Goal: Task Accomplishment & Management: Manage account settings

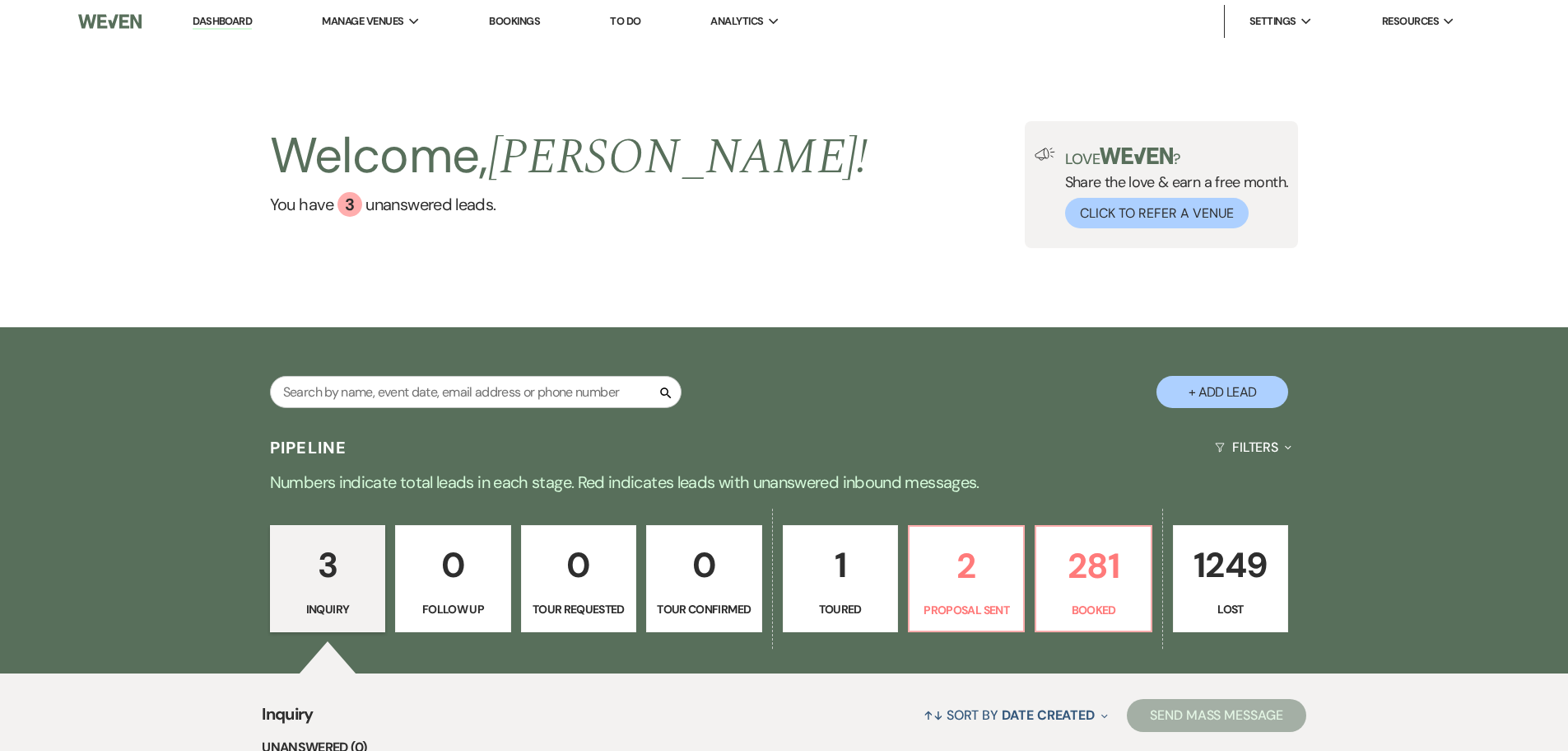
click at [516, 17] on link "Bookings" at bounding box center [514, 20] width 51 height 14
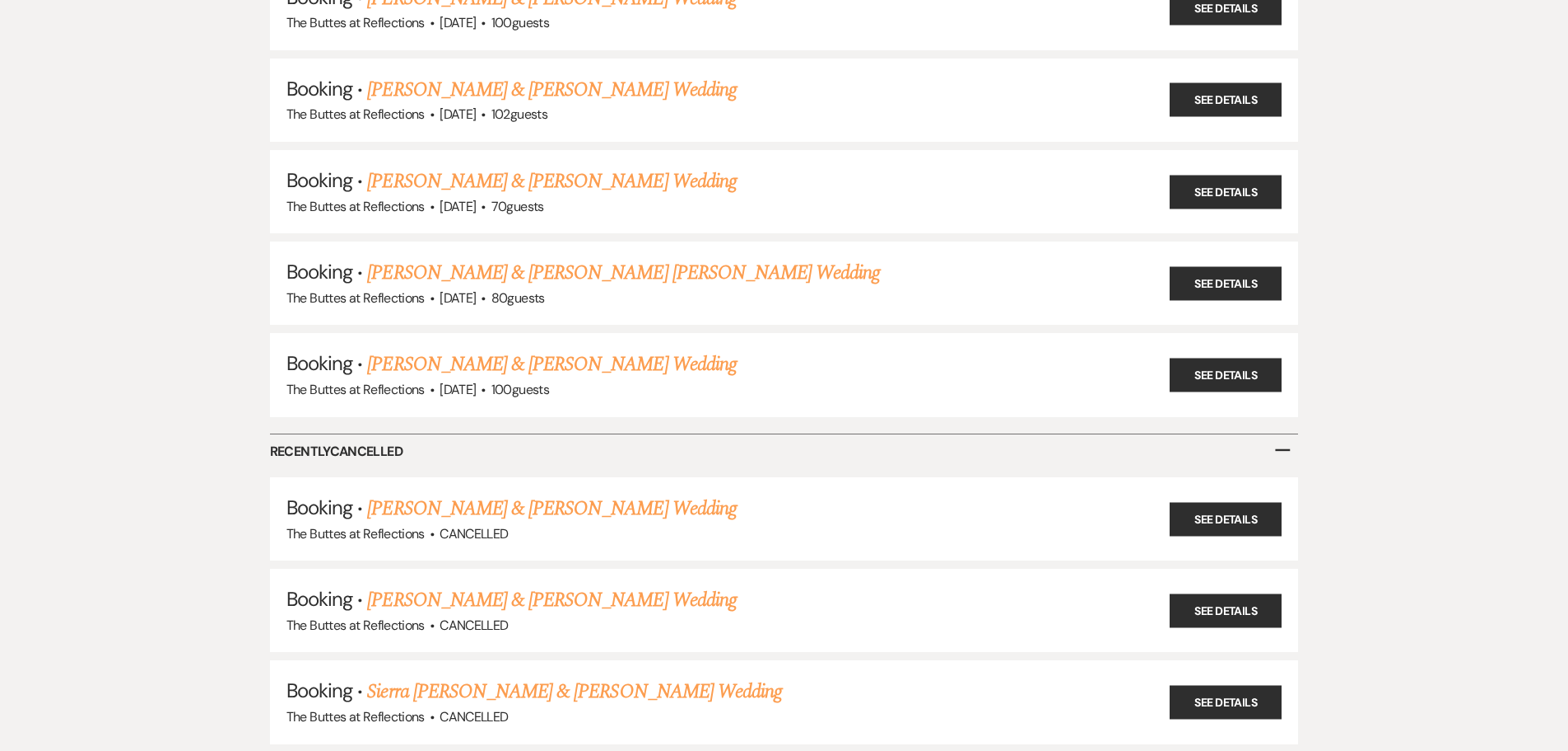
scroll to position [7067, 0]
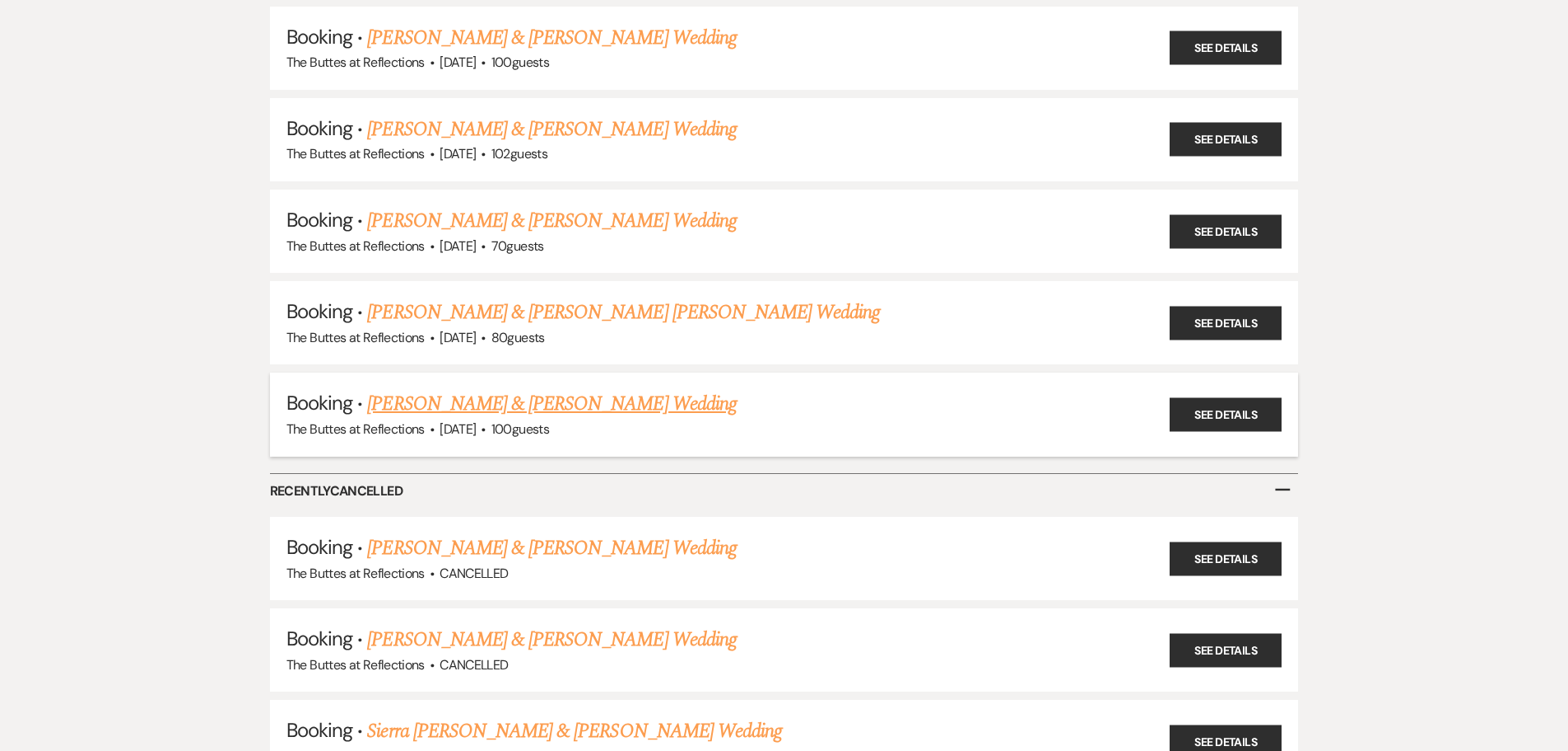
click at [570, 404] on link "[PERSON_NAME] & [PERSON_NAME] Wedding" at bounding box center [552, 404] width 368 height 30
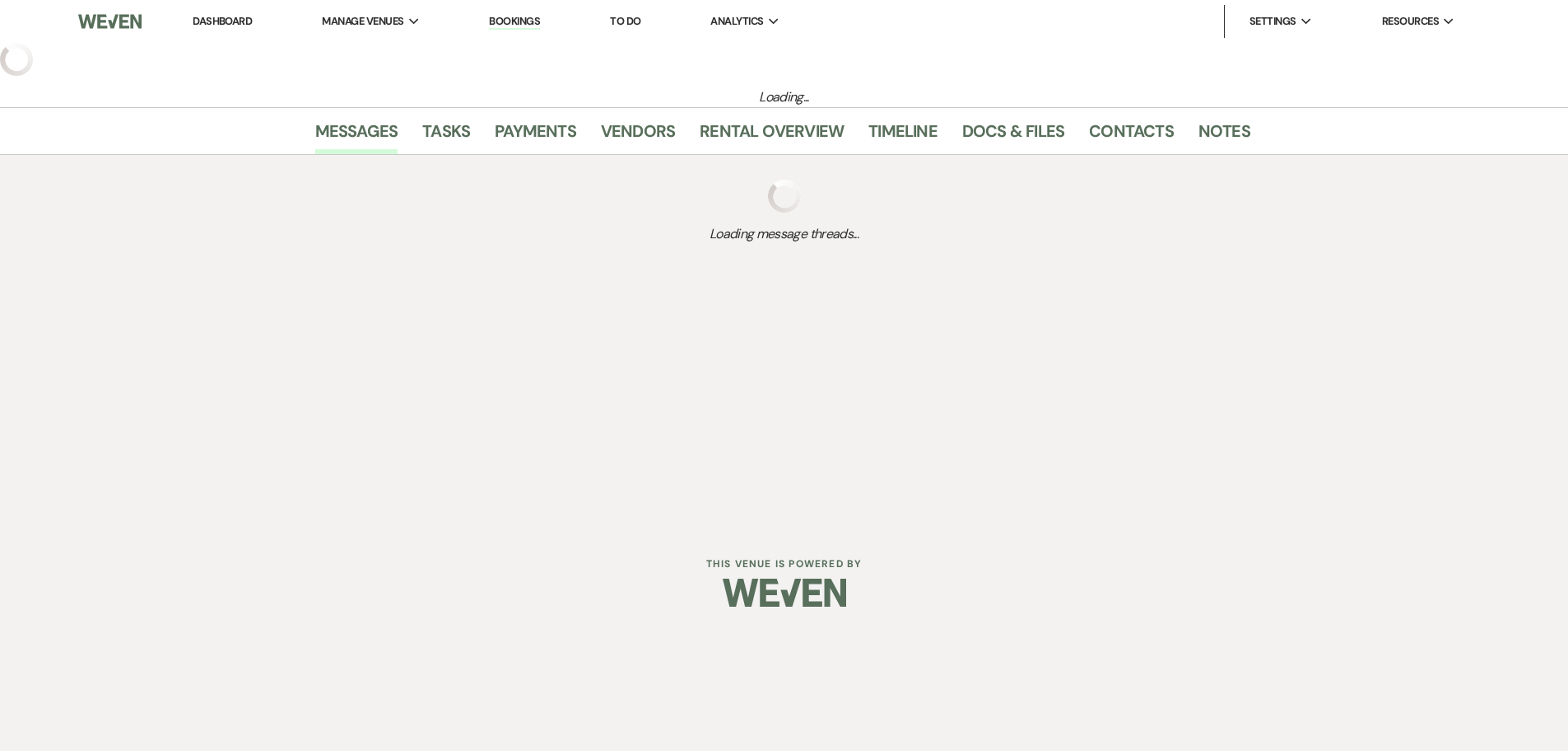
select select "3"
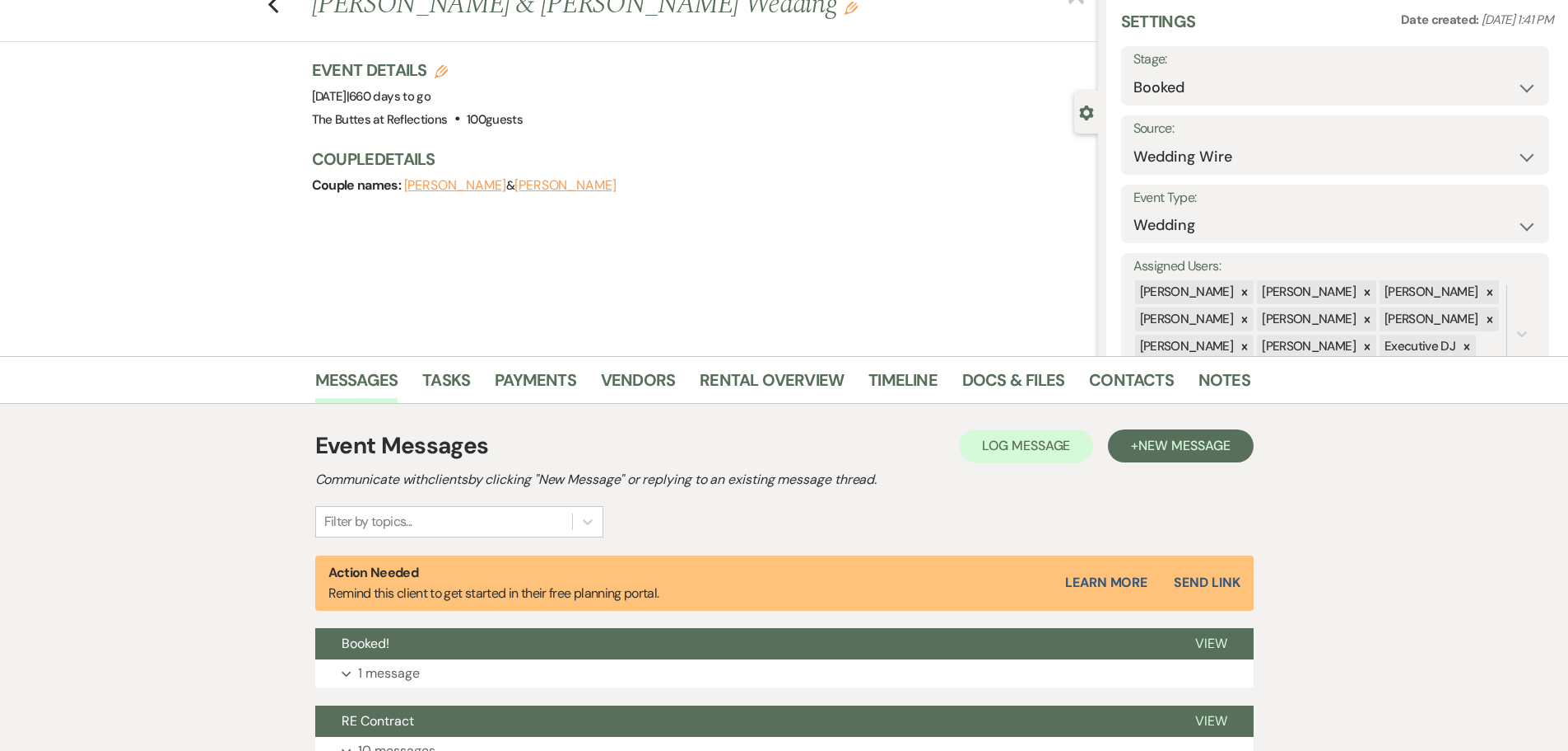
scroll to position [165, 0]
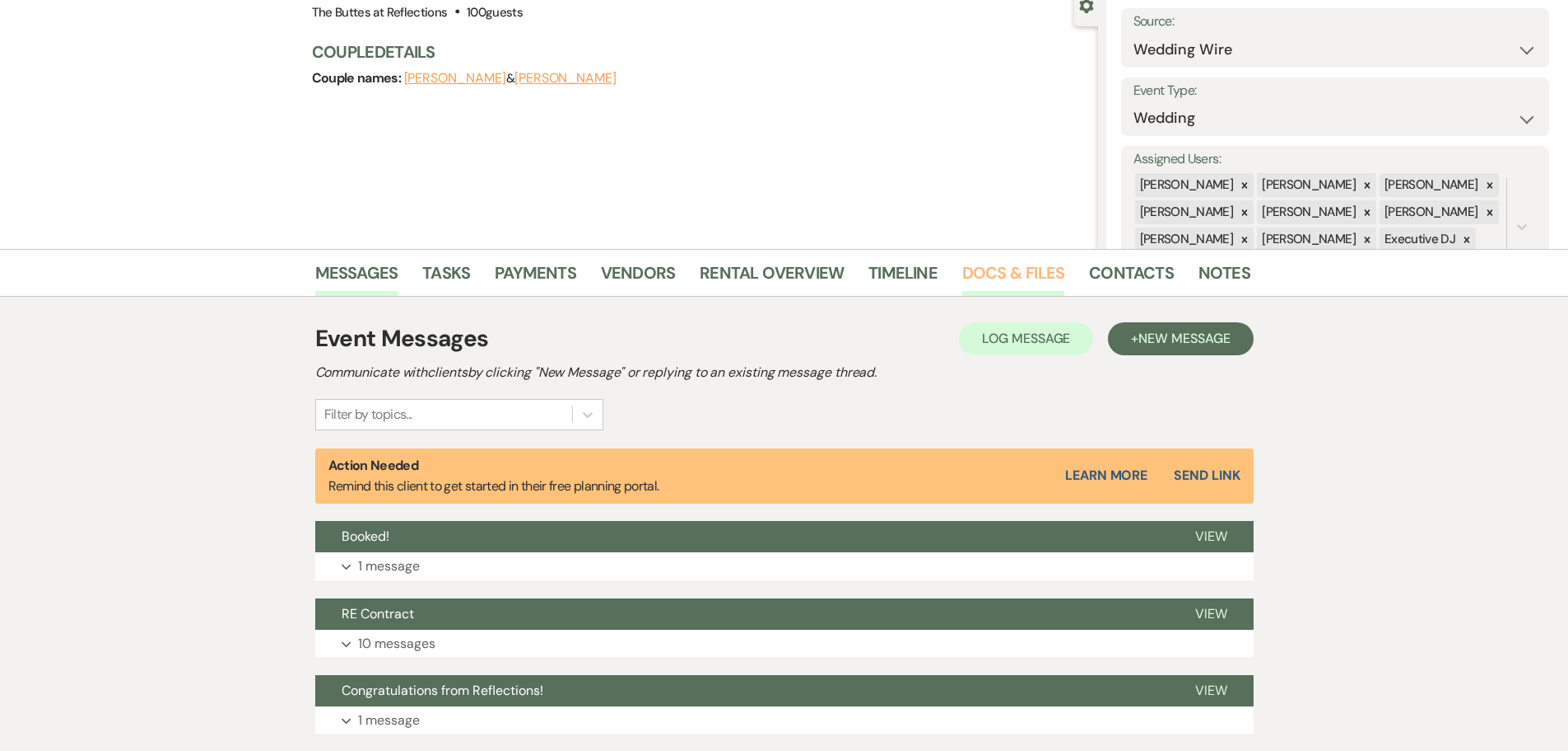
click at [1011, 274] on link "Docs & Files" at bounding box center [1013, 277] width 102 height 36
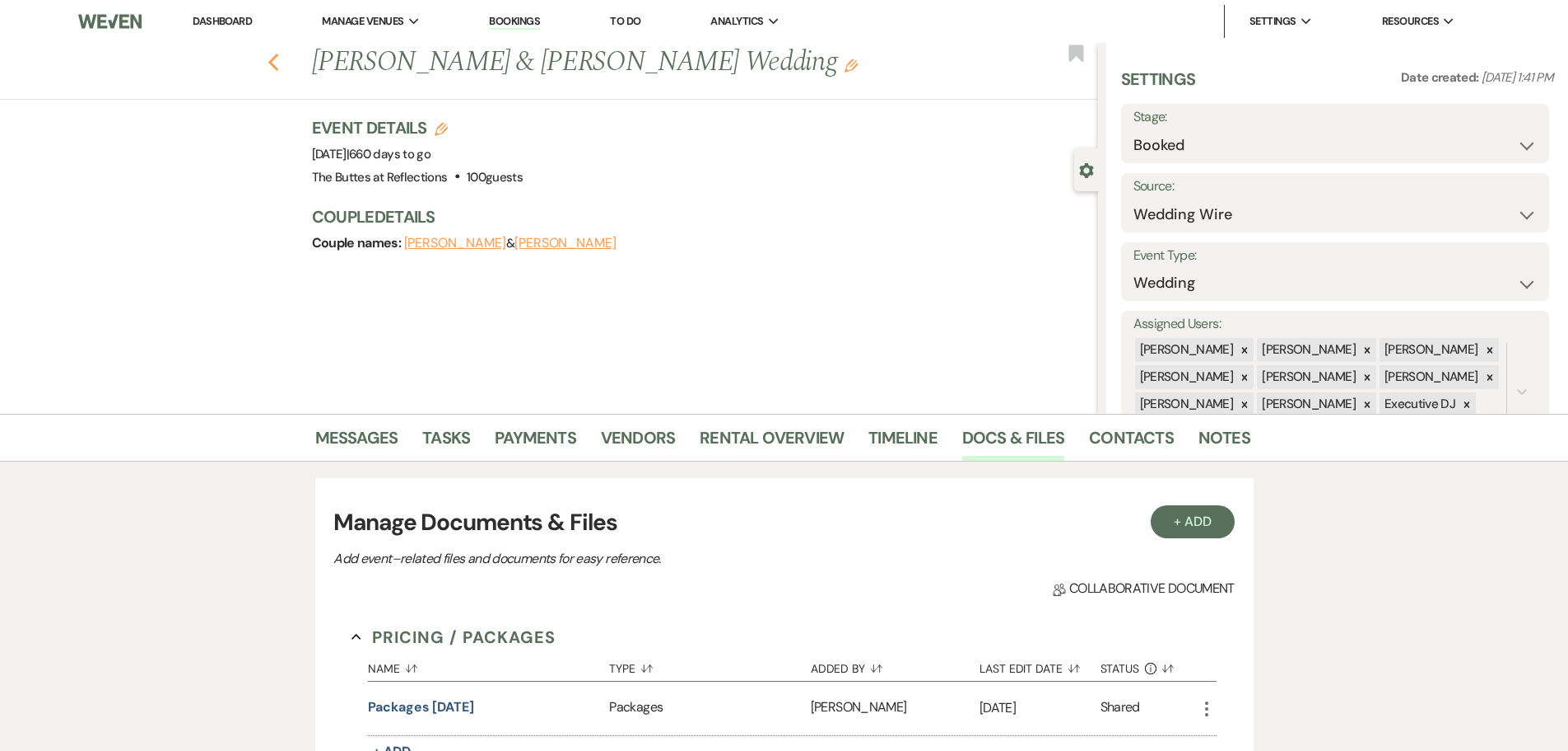
click at [277, 59] on use "button" at bounding box center [272, 62] width 11 height 18
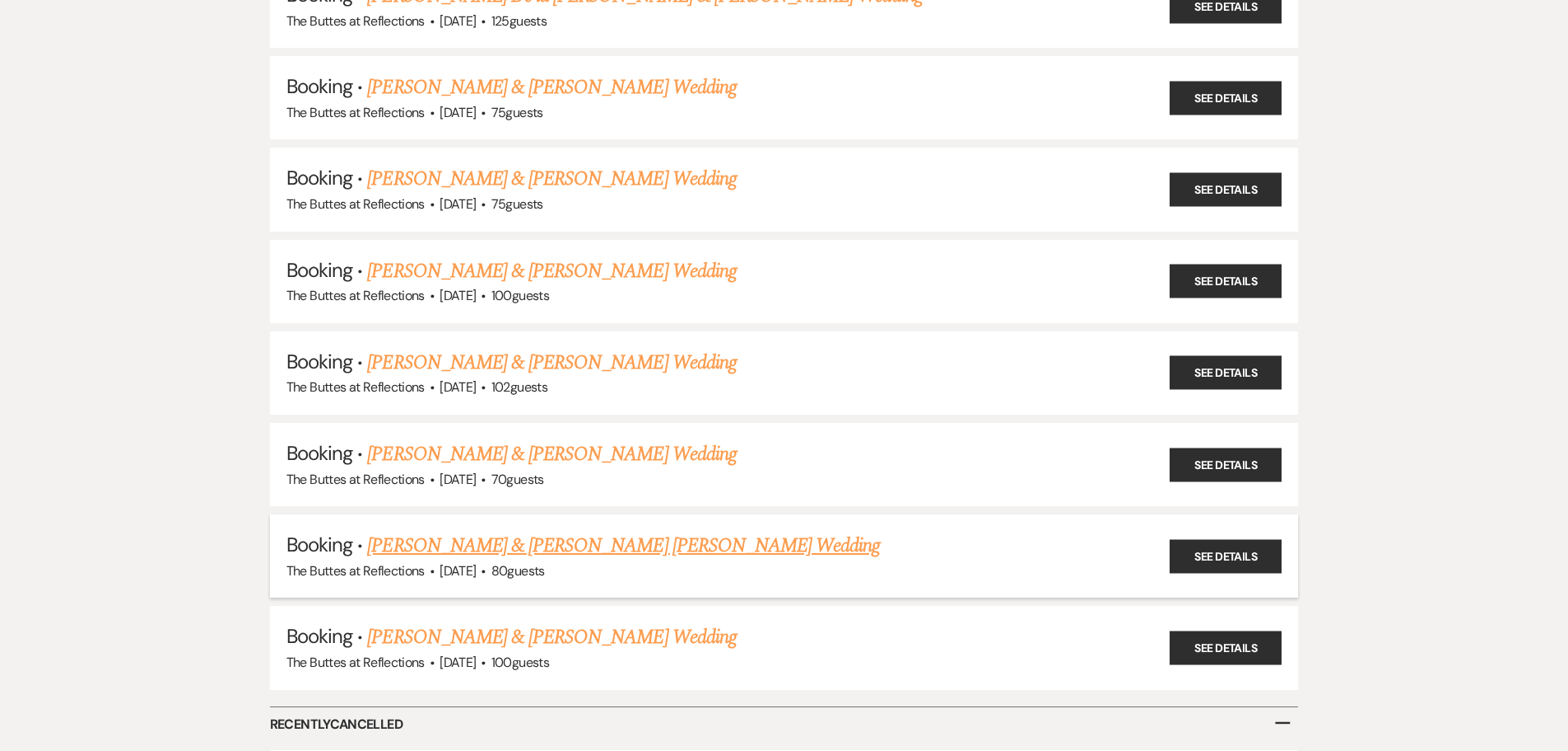
scroll to position [6820, 0]
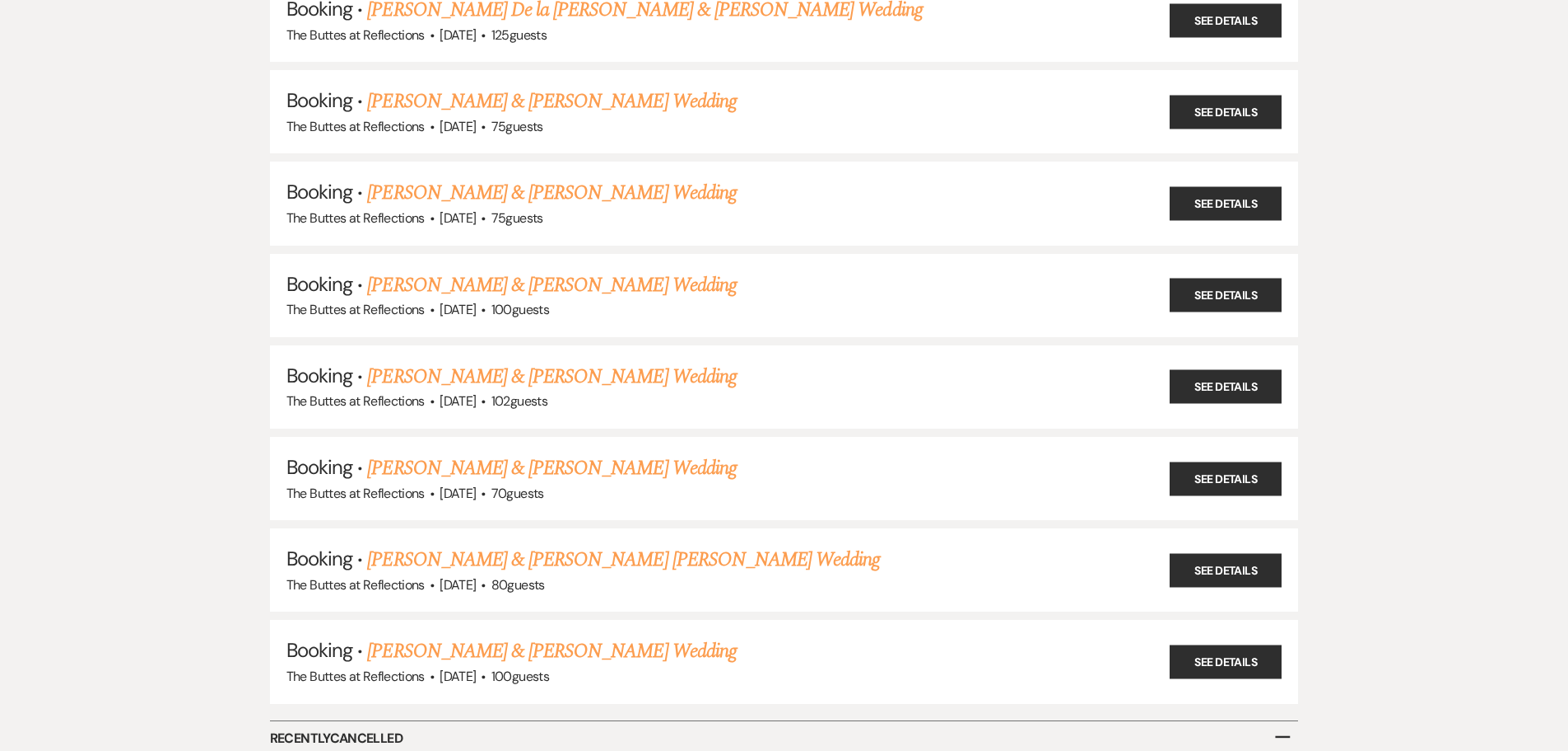
click at [472, 374] on link "[PERSON_NAME] & [PERSON_NAME] Wedding" at bounding box center [552, 376] width 368 height 30
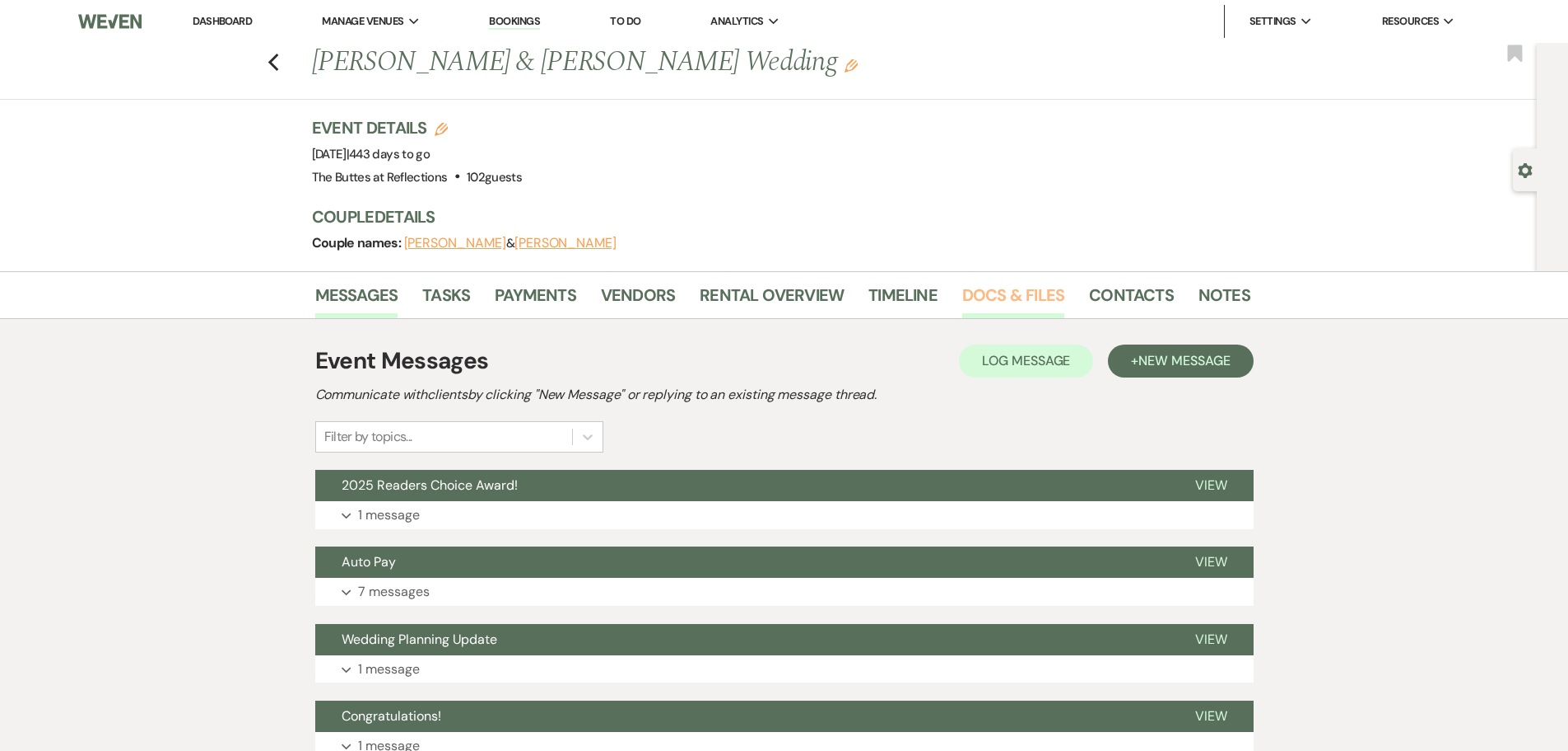
click at [1011, 298] on link "Docs & Files" at bounding box center [1013, 299] width 102 height 36
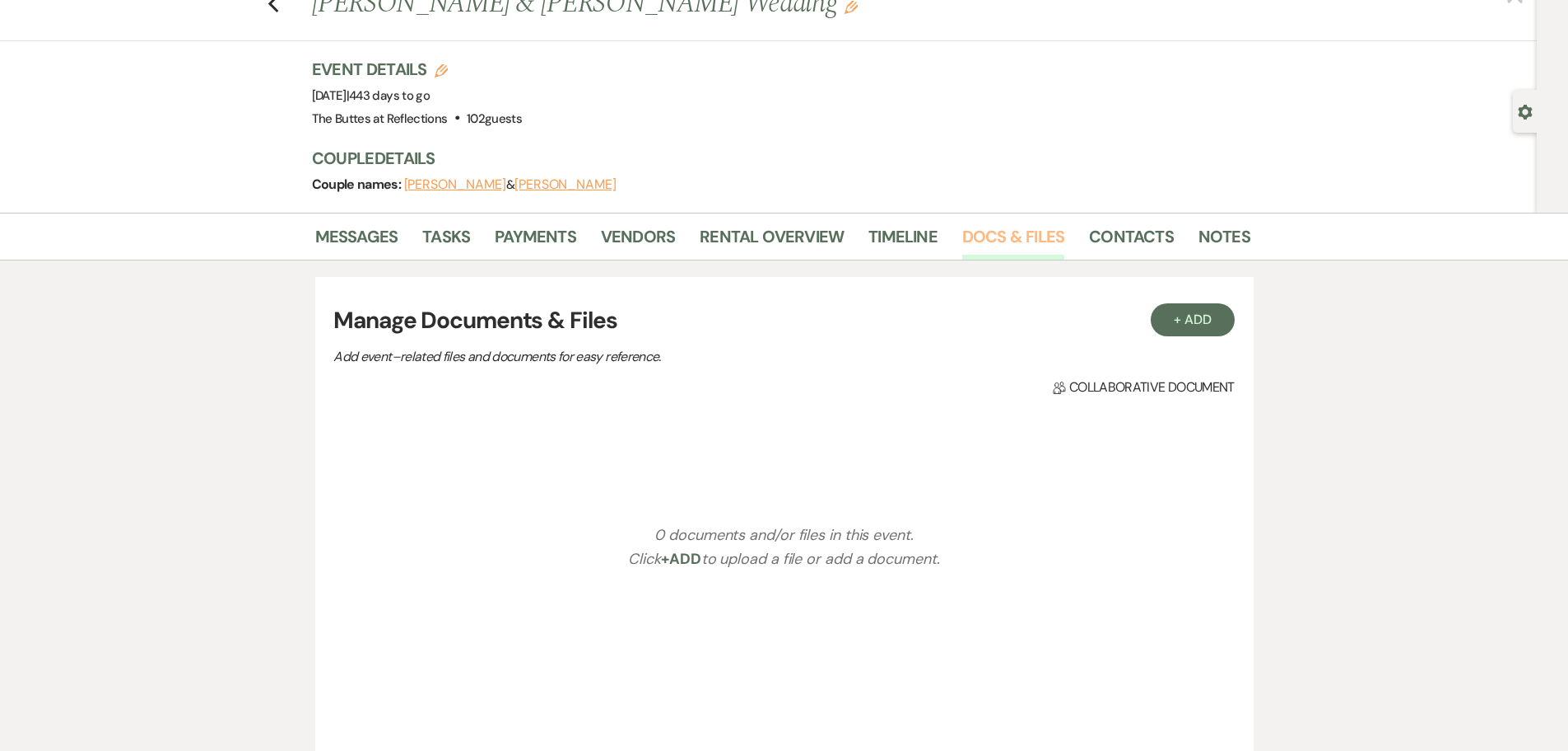
scroll to position [57, 0]
click at [276, 8] on use "button" at bounding box center [272, 5] width 11 height 18
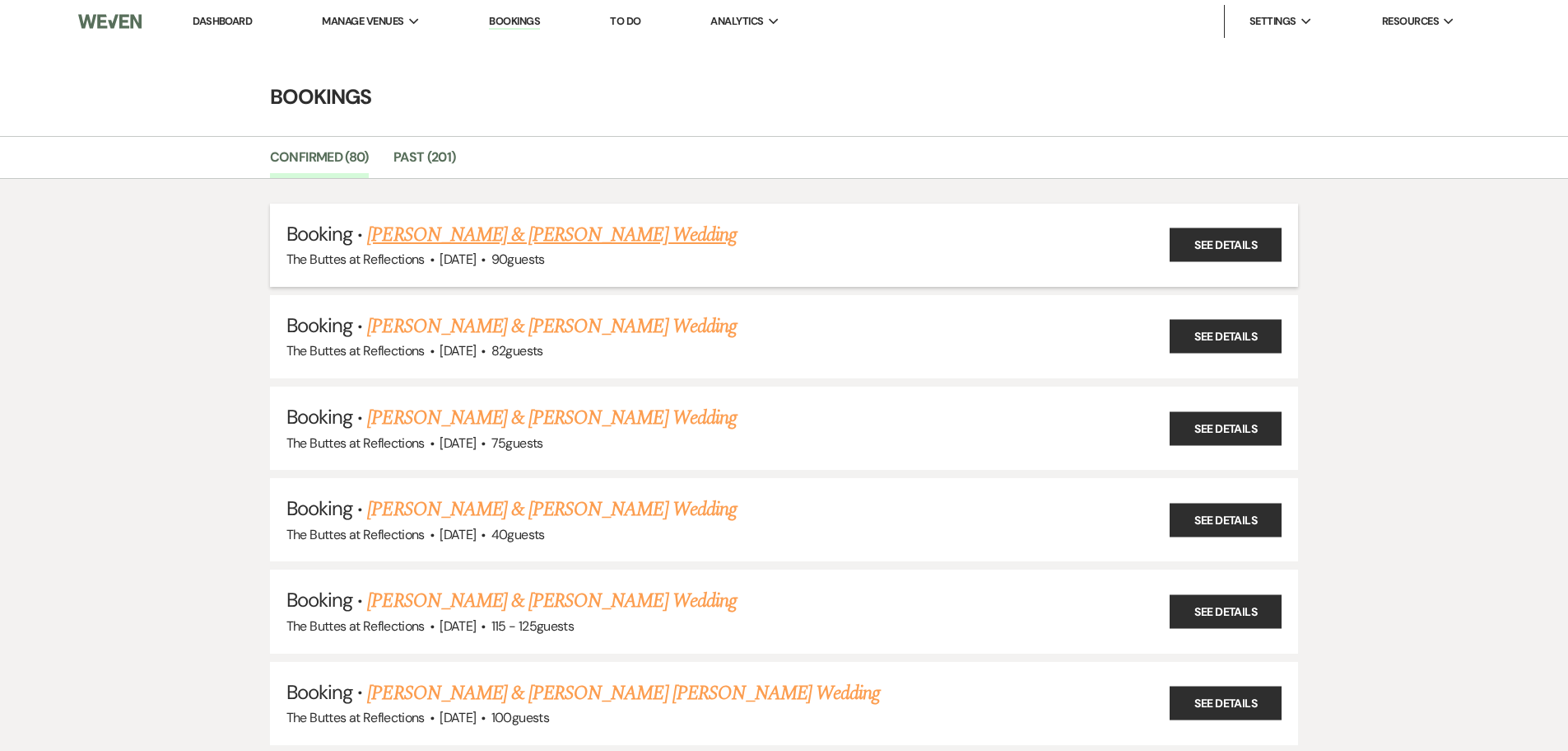
click at [532, 262] on span "90 guests" at bounding box center [518, 259] width 53 height 17
click at [548, 238] on link "[PERSON_NAME] & [PERSON_NAME] Wedding" at bounding box center [552, 235] width 368 height 30
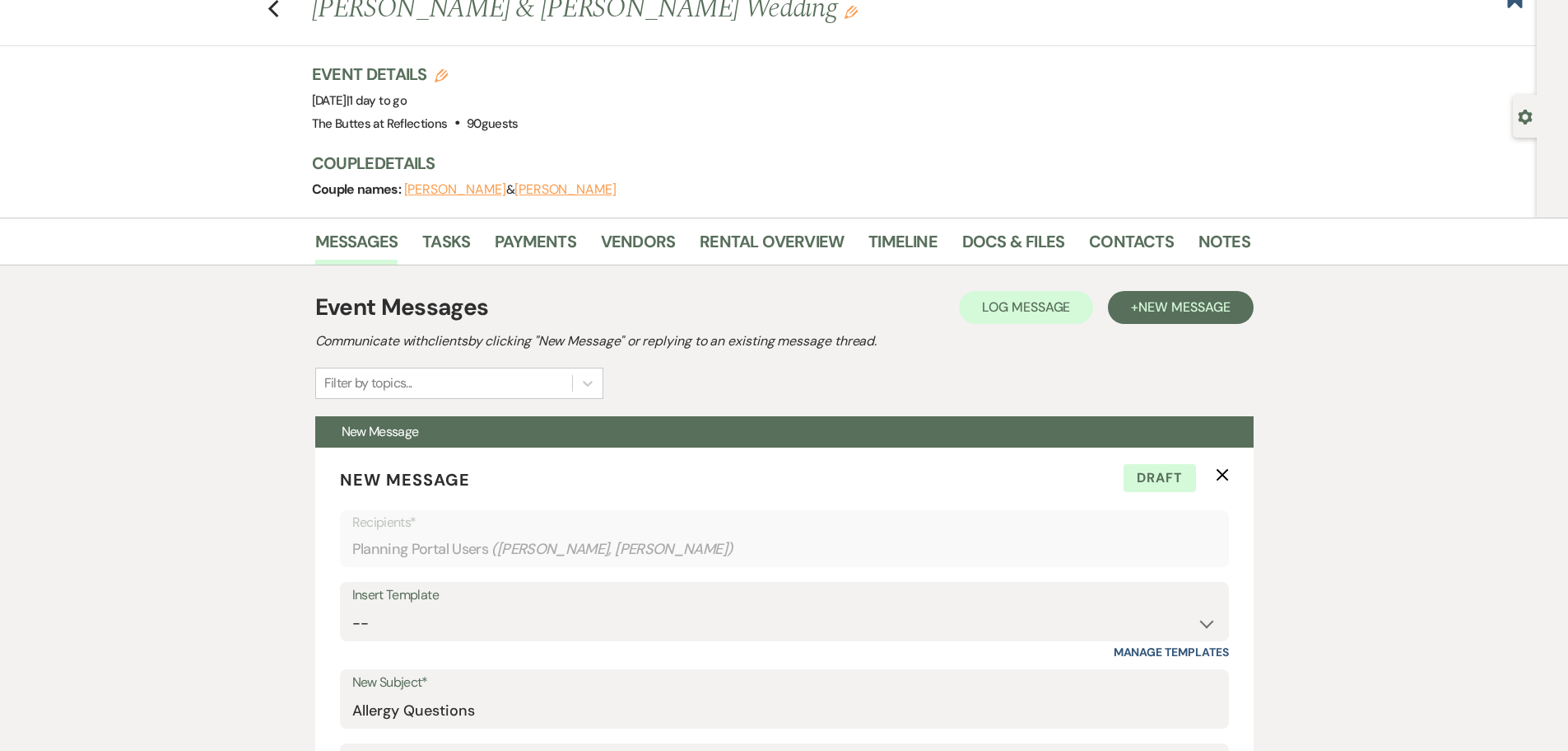
scroll to position [82, 0]
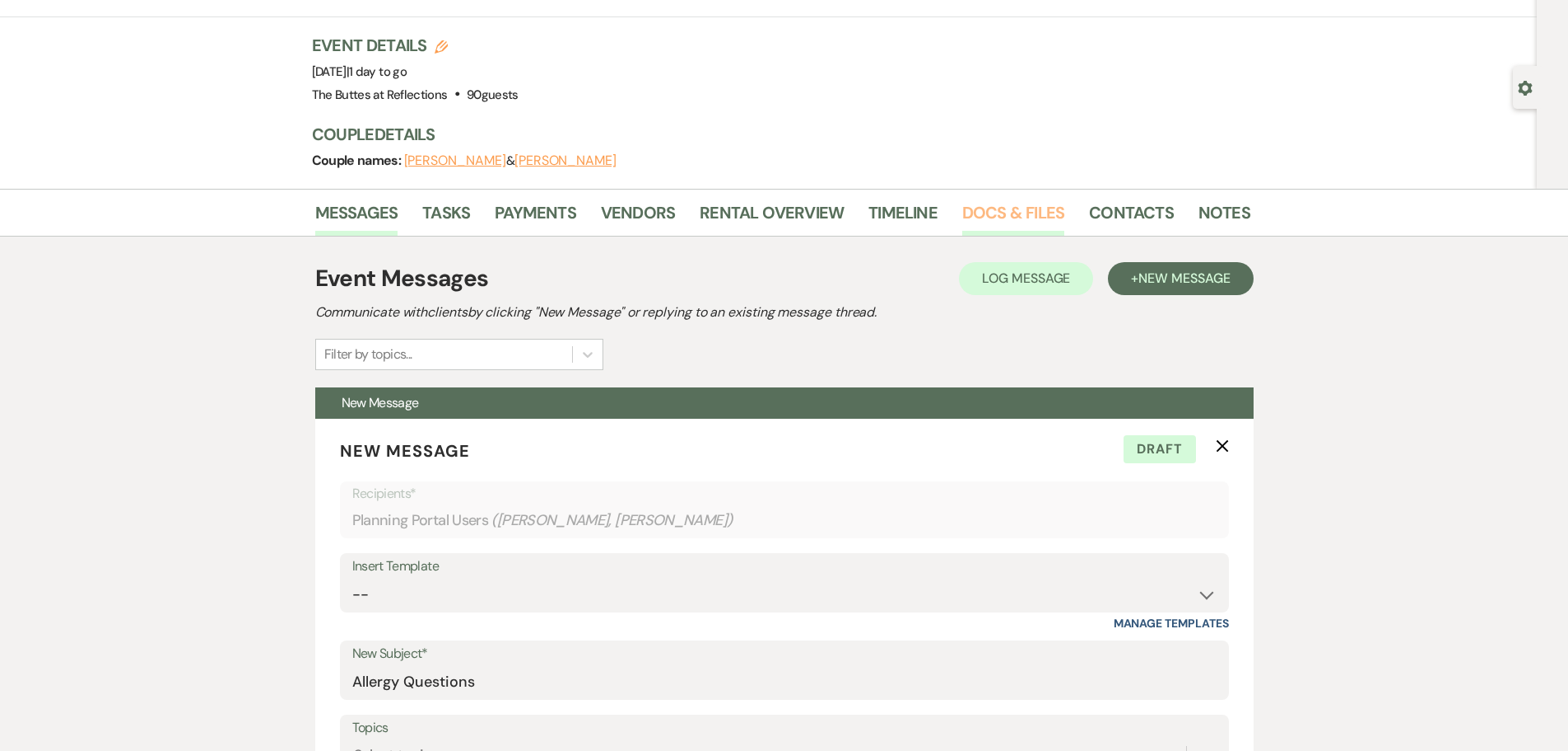
click at [1000, 211] on link "Docs & Files" at bounding box center [1013, 216] width 102 height 36
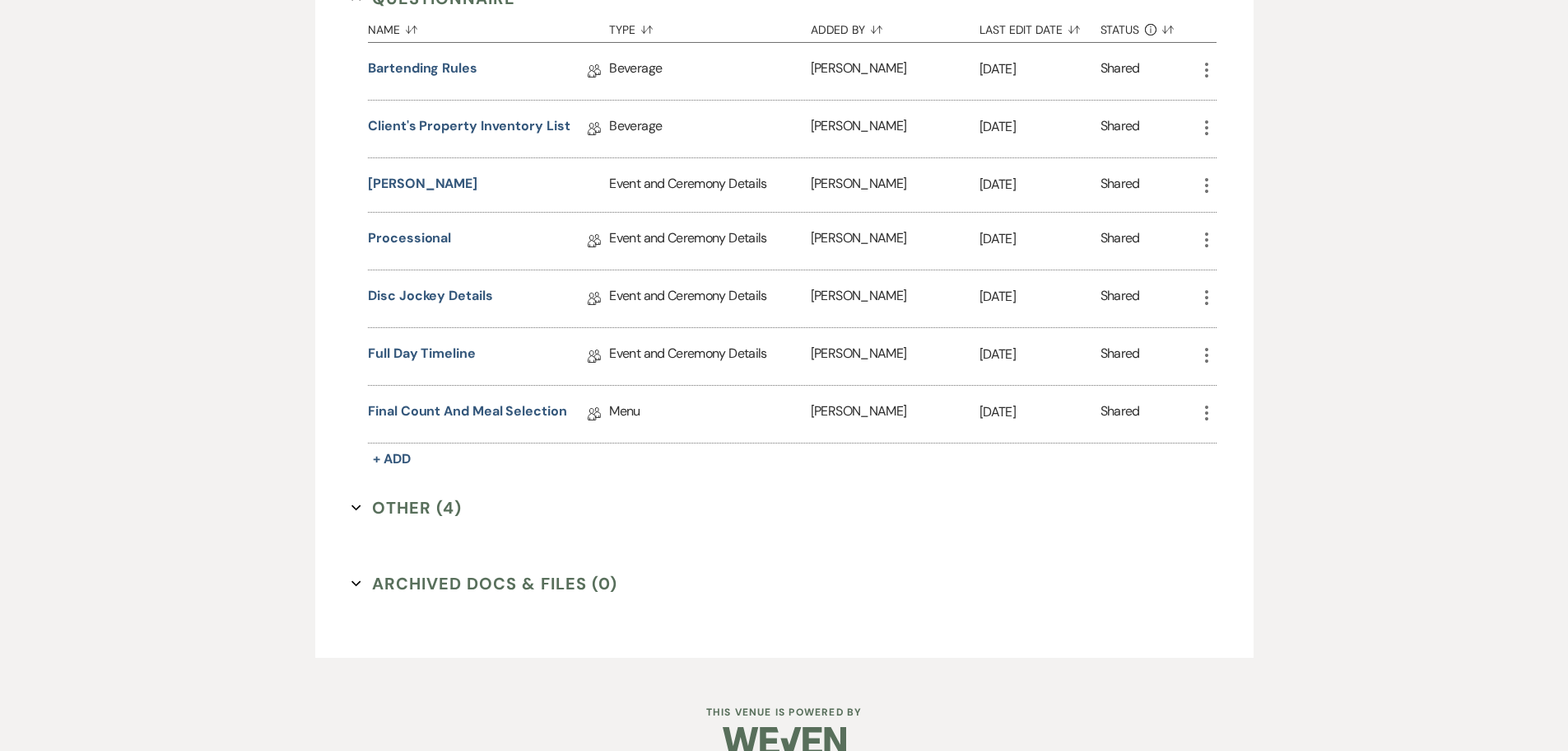
scroll to position [1730, 0]
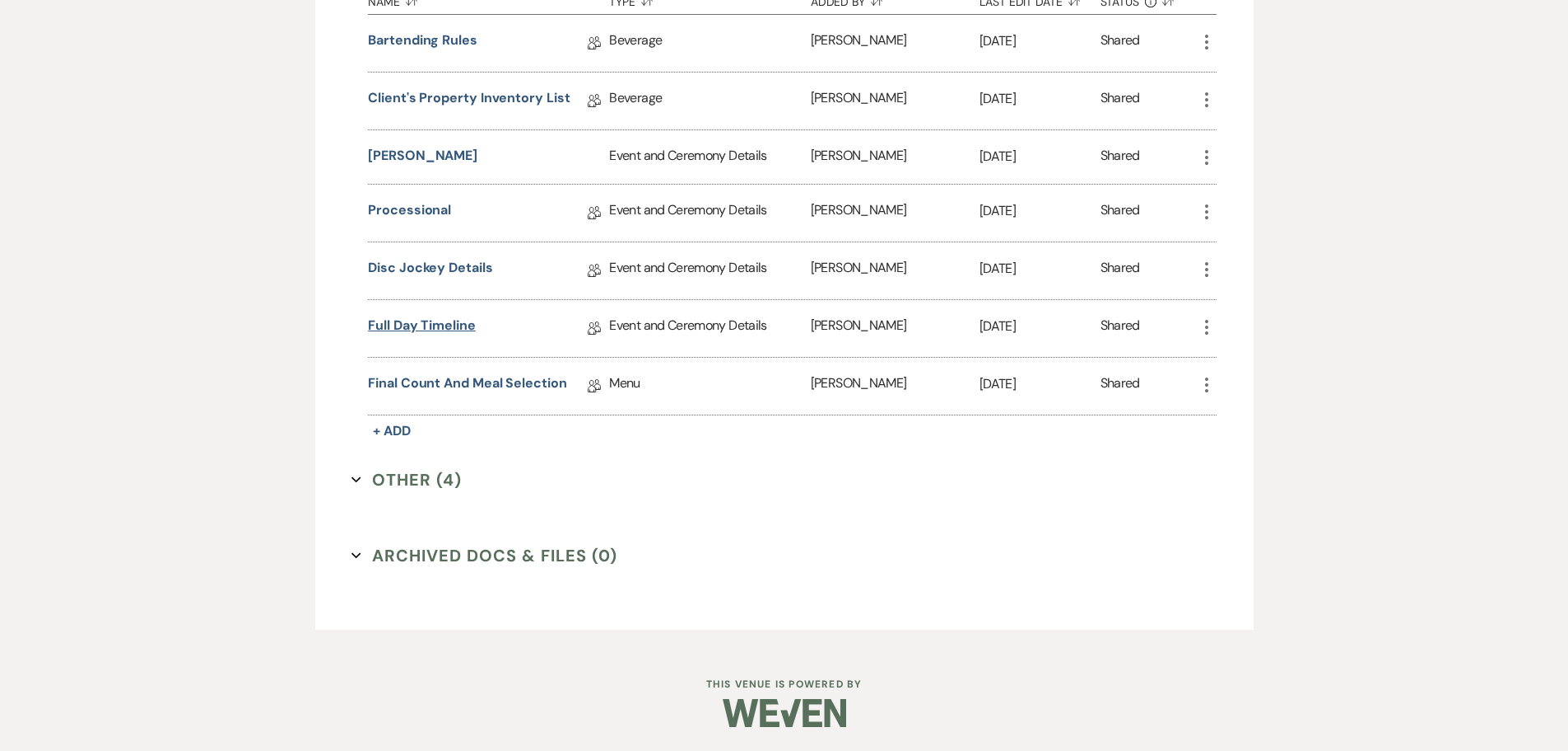
click at [447, 323] on link "Full Day Timeline" at bounding box center [422, 328] width 108 height 25
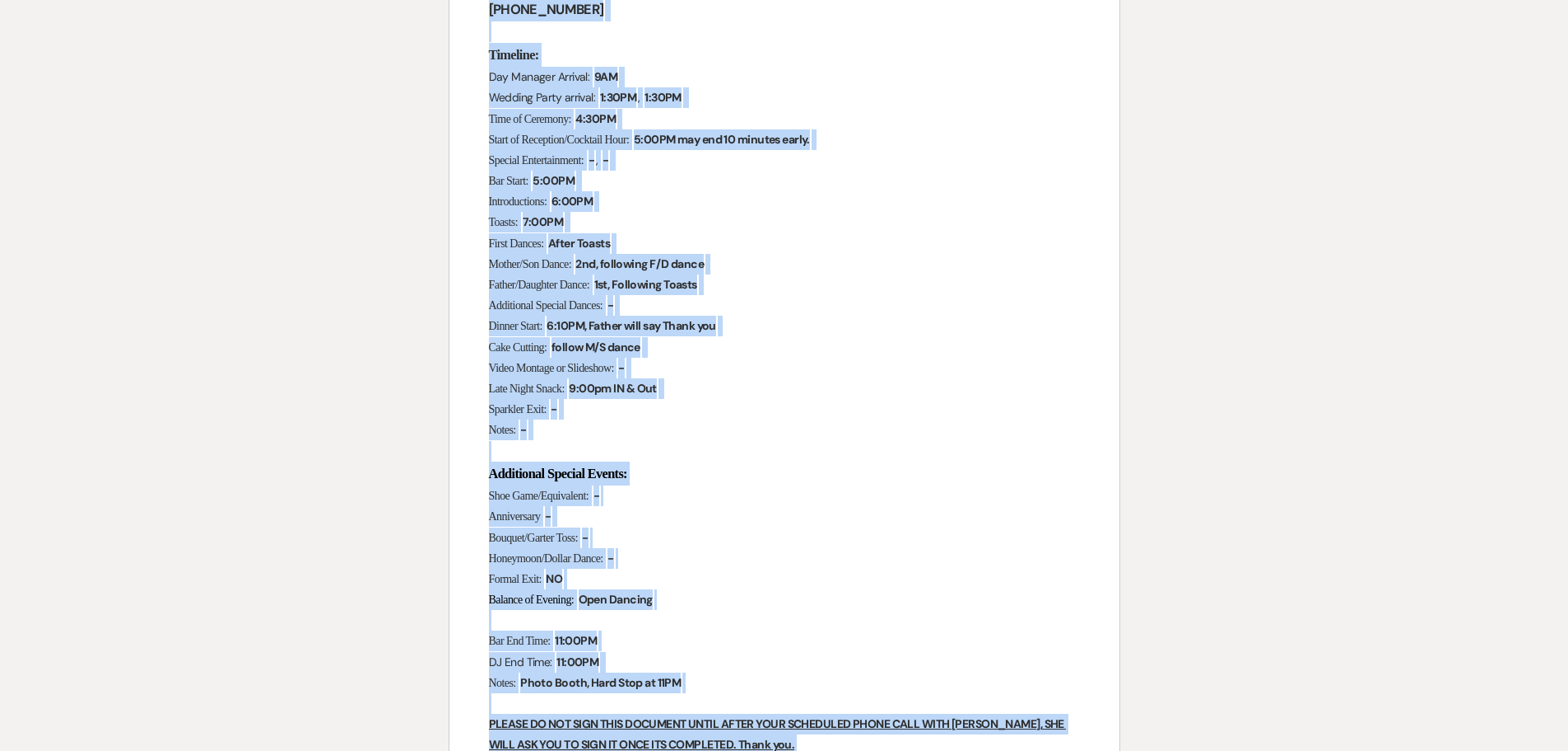
scroll to position [658, 0]
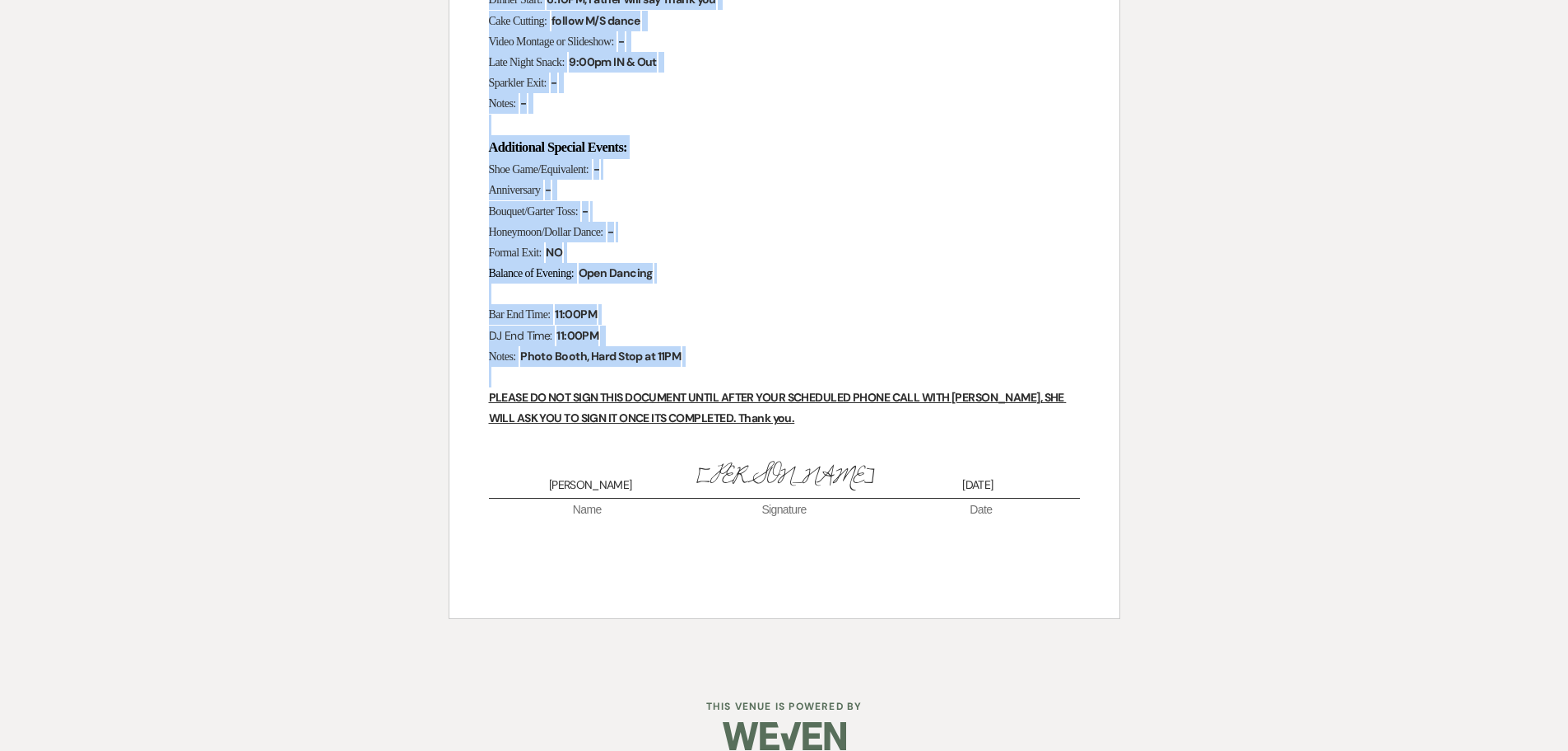
drag, startPoint x: 676, startPoint y: 282, endPoint x: 771, endPoint y: 346, distance: 114.5
click at [771, 346] on div "Full Day of Timeline Who will be the day of point of contact in for any questio…" at bounding box center [784, 91] width 670 height 1054
copy div "Lore Ips do Sitametc Adi elit se doe tem in utlab et dolorem al eni adm veniamq…"
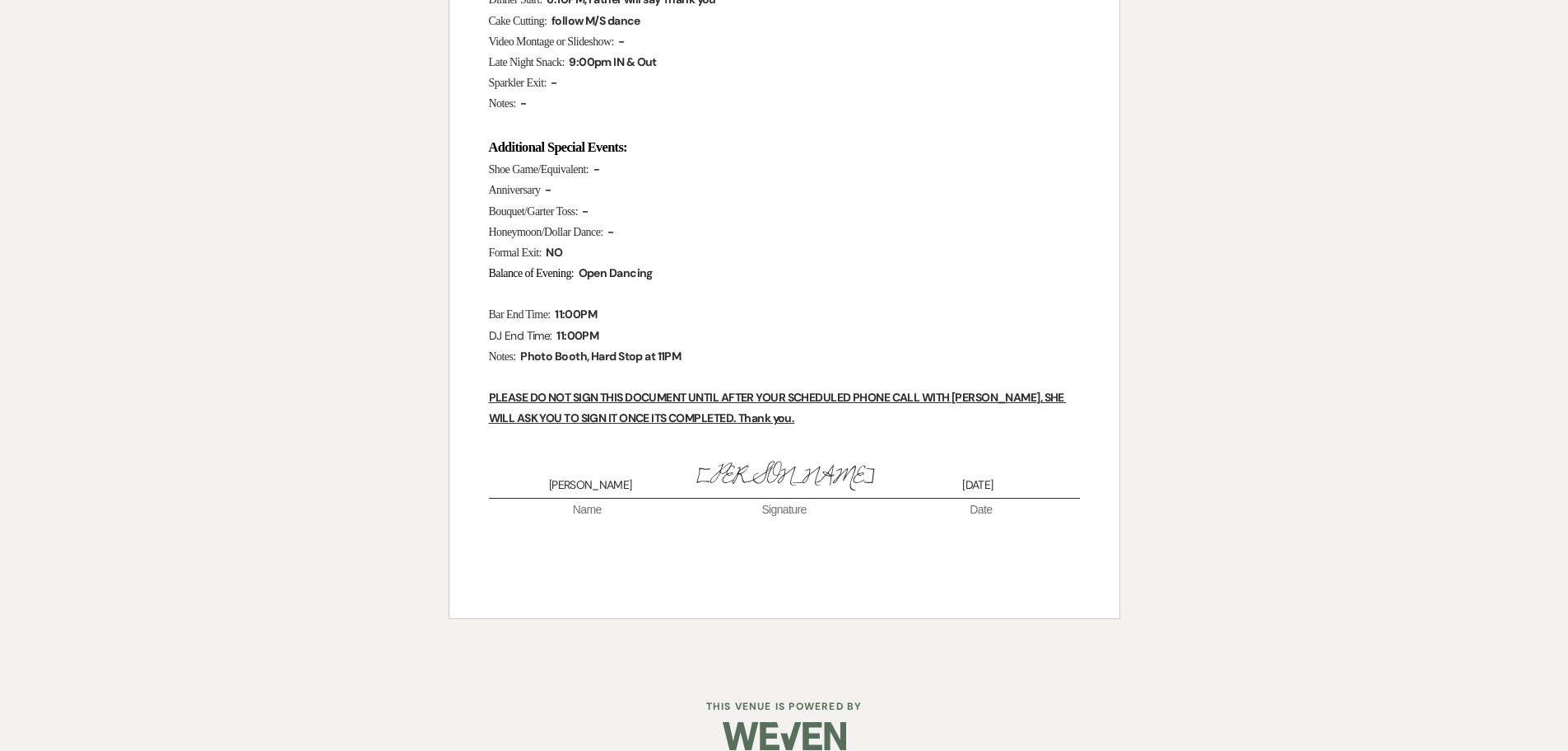
click at [1331, 625] on div "Printer Print Add Photo + Insert Field Expand Standard Field Smart Field Signat…" at bounding box center [784, 85] width 1186 height 1165
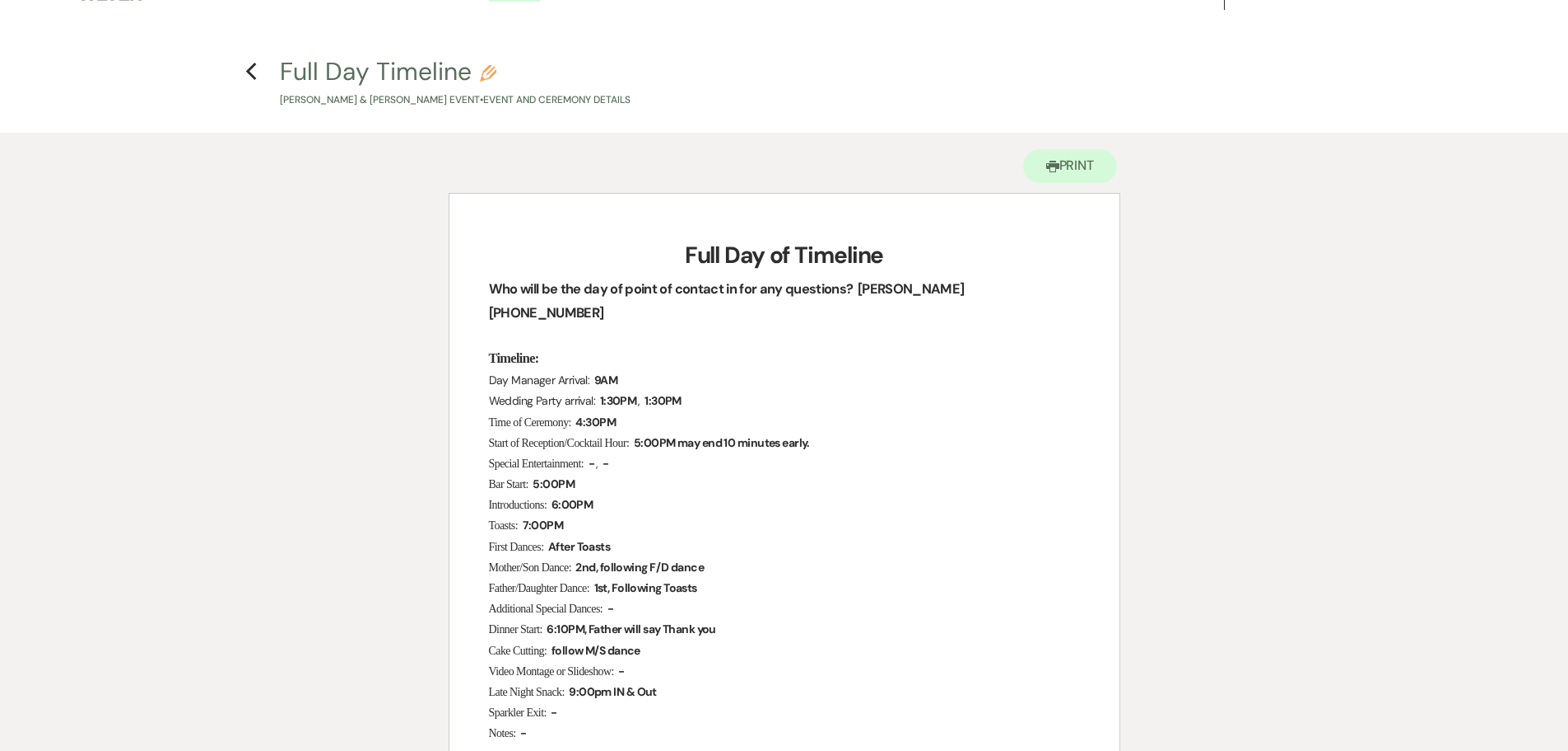
scroll to position [0, 0]
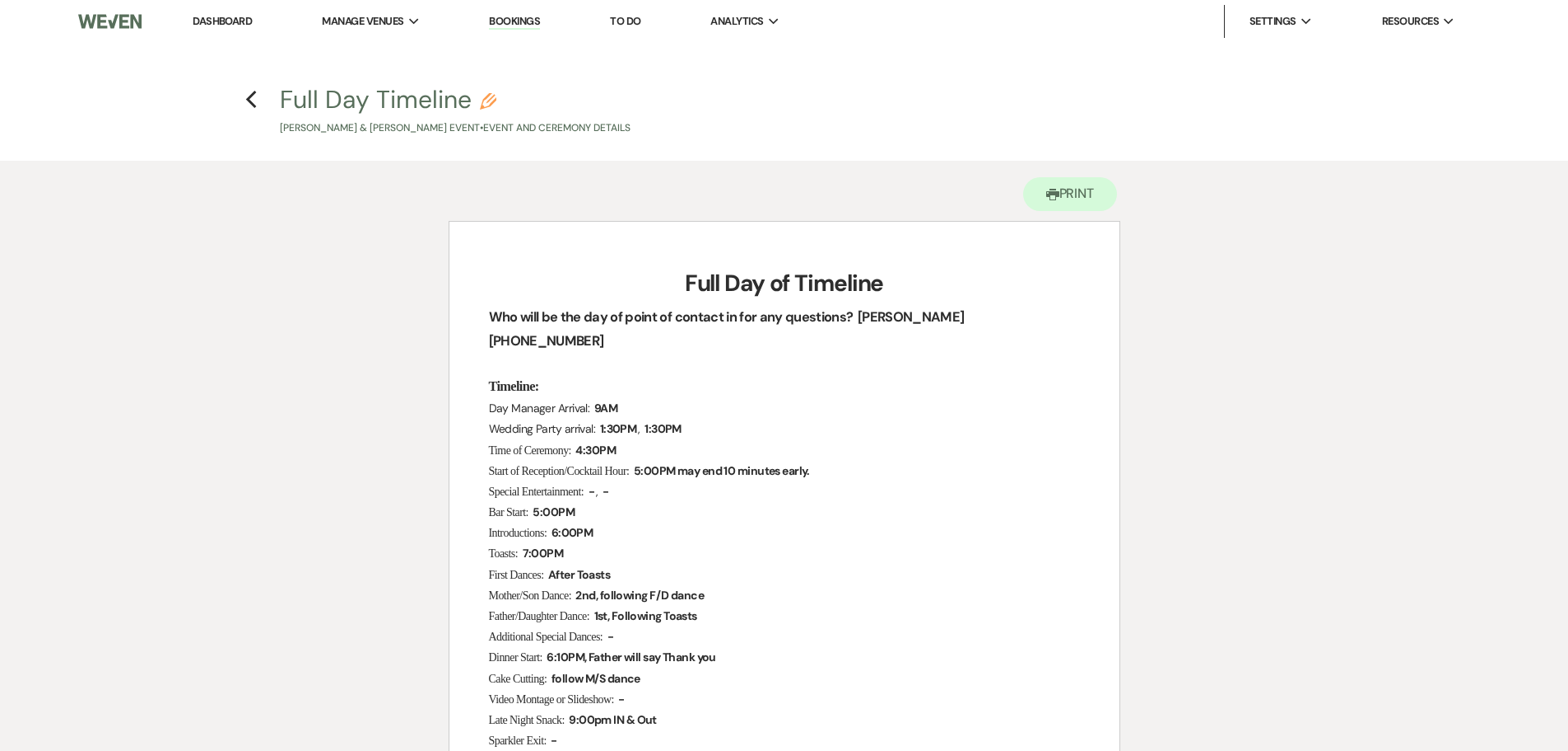
click at [1459, 301] on div "Printer Print Add Photo + Insert Field Expand Standard Field Smart Field Signat…" at bounding box center [784, 743] width 1568 height 1165
drag, startPoint x: 1506, startPoint y: 3, endPoint x: 1487, endPoint y: 201, distance: 198.9
click at [1487, 201] on div "Printer Print Add Photo + Insert Field Expand Standard Field Smart Field Signat…" at bounding box center [784, 743] width 1568 height 1165
